Goal: Task Accomplishment & Management: Manage account settings

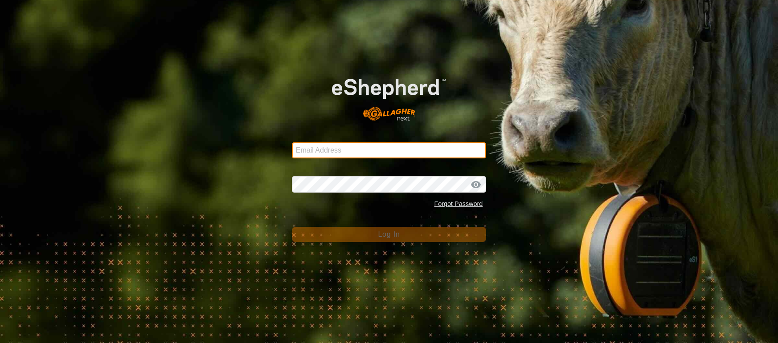
type input "[EMAIL_ADDRESS][DOMAIN_NAME]"
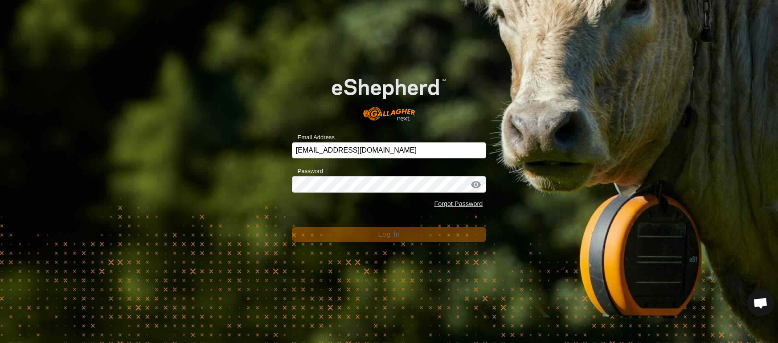
scroll to position [2015, 0]
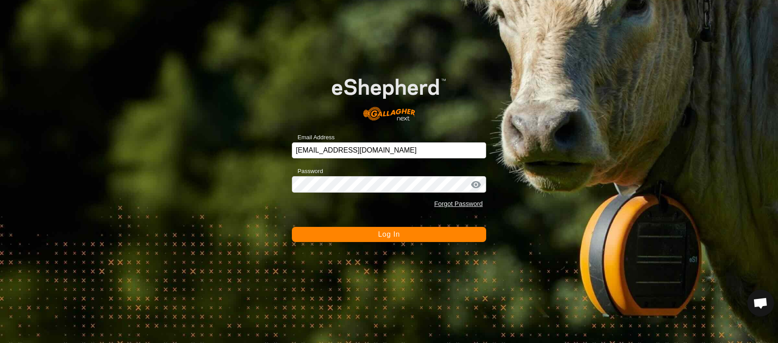
click at [393, 235] on span "Log In" at bounding box center [389, 235] width 22 height 8
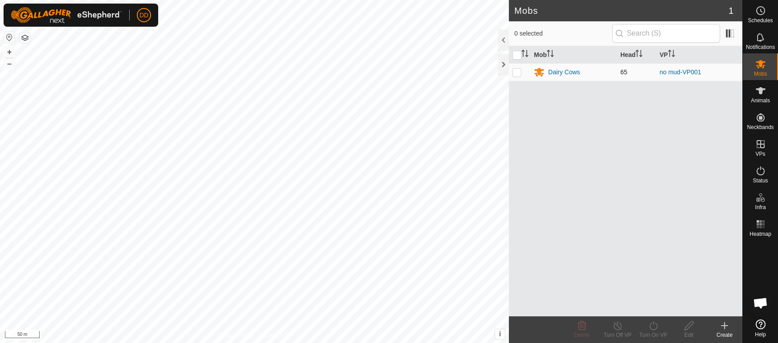
click at [516, 73] on p-checkbox at bounding box center [516, 72] width 9 height 7
checkbox input "true"
click at [762, 176] on es-activation-svg-icon at bounding box center [760, 171] width 16 height 14
click at [756, 172] on icon at bounding box center [760, 171] width 8 height 9
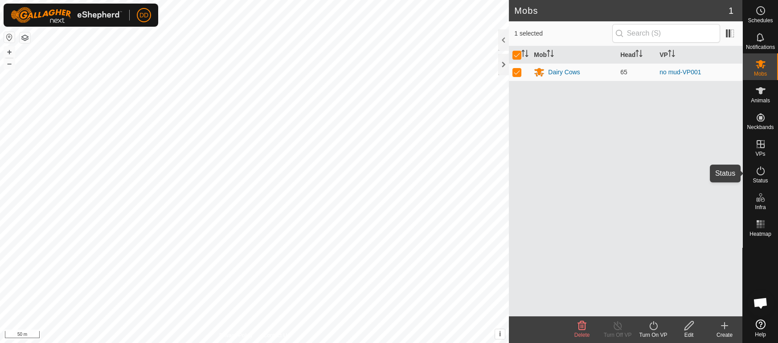
click at [756, 172] on icon at bounding box center [760, 171] width 8 height 9
